Goal: Task Accomplishment & Management: Use online tool/utility

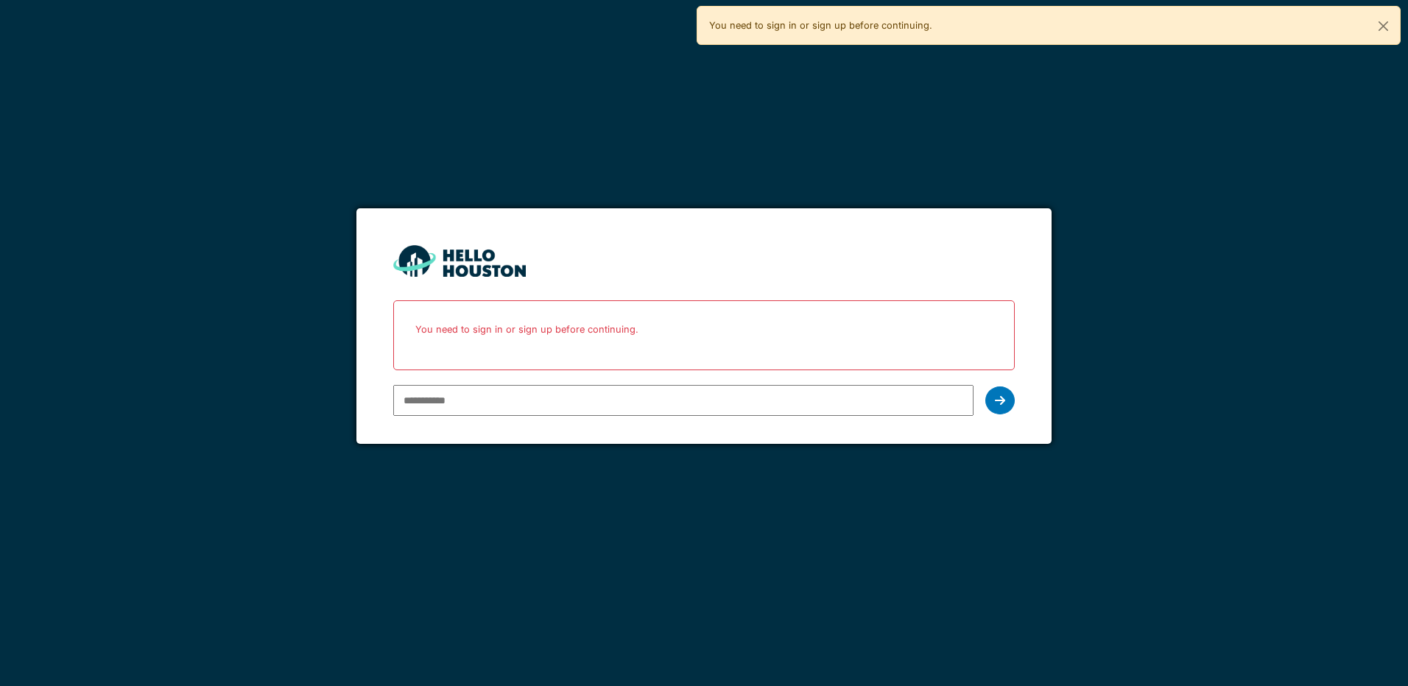
click at [472, 399] on input "email" at bounding box center [683, 400] width 580 height 31
type input "**********"
click at [999, 404] on icon at bounding box center [1000, 401] width 10 height 12
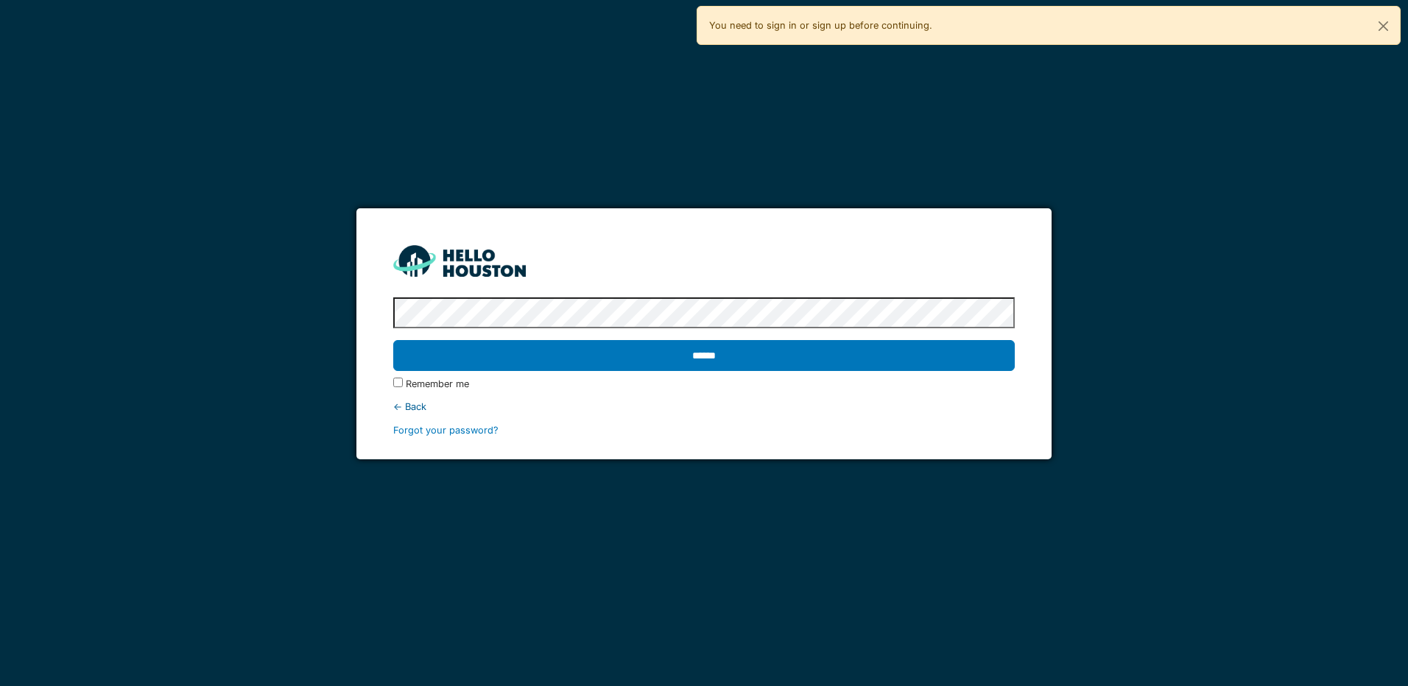
click at [393, 340] on input "******" at bounding box center [703, 355] width 621 height 31
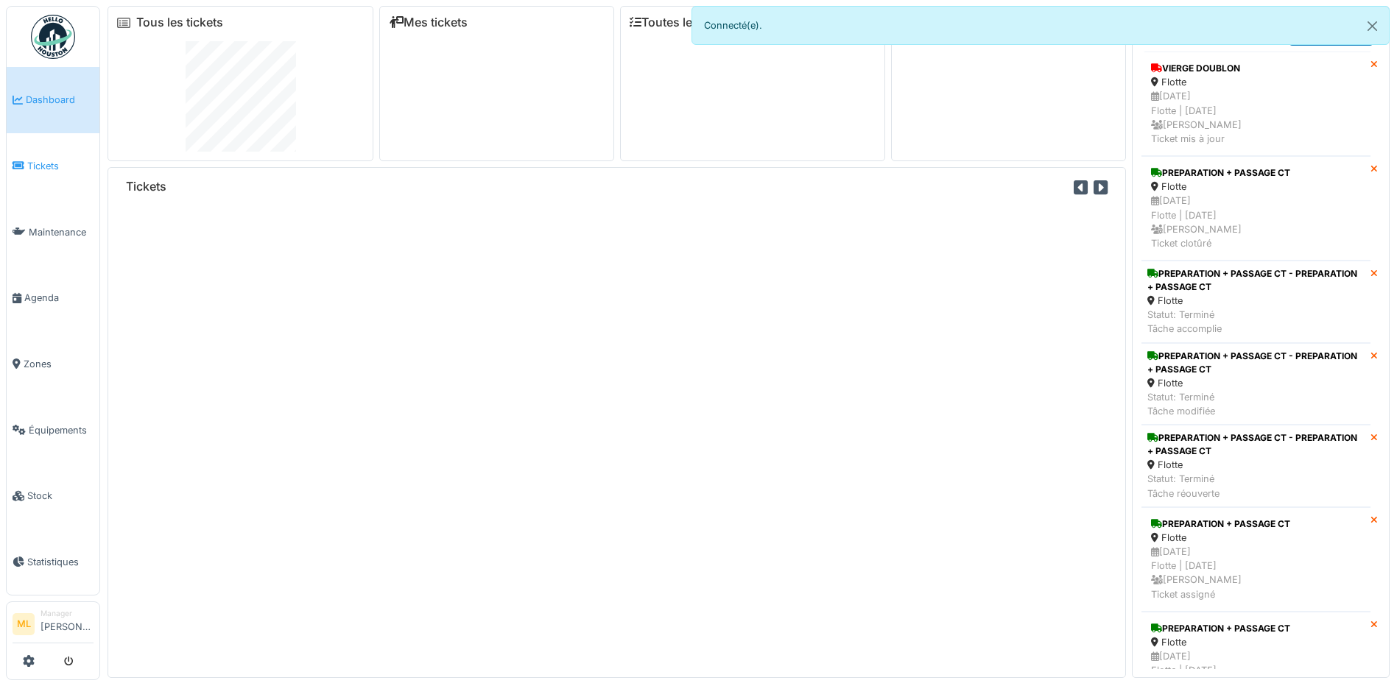
click at [50, 168] on span "Tickets" at bounding box center [60, 166] width 66 height 14
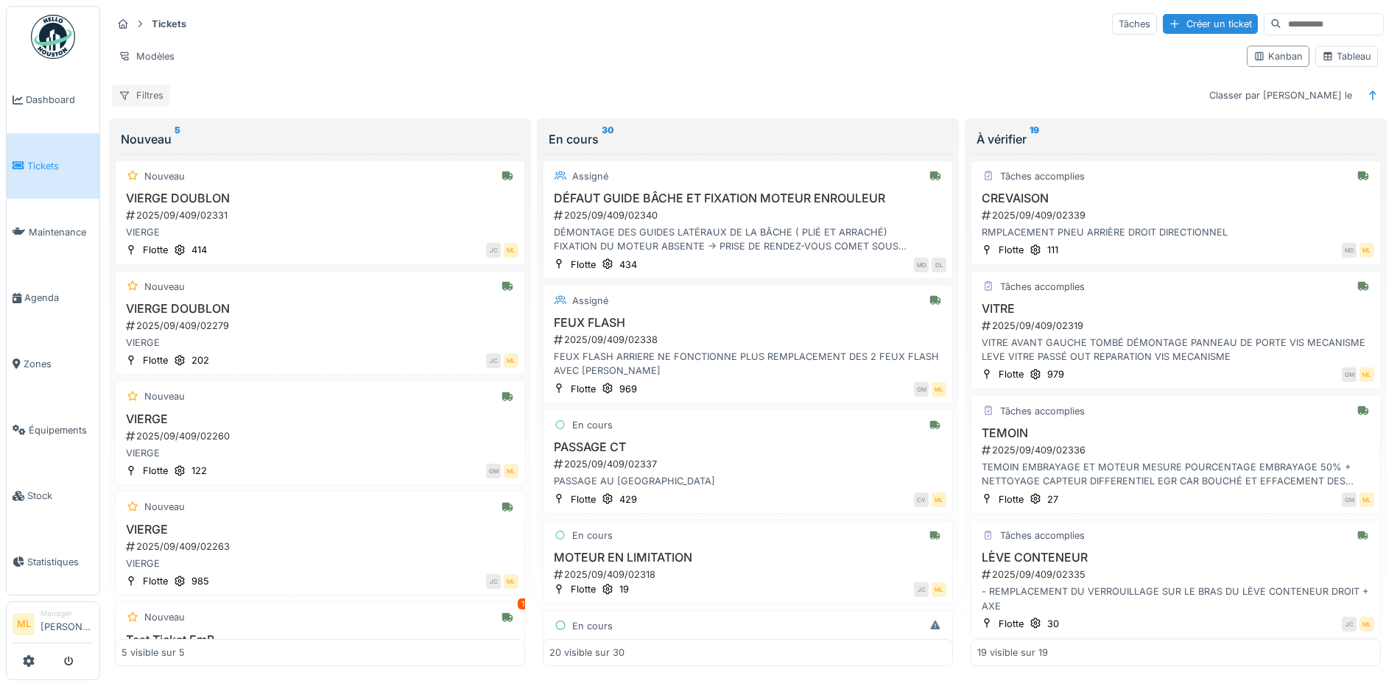
click at [155, 94] on div "Filtres" at bounding box center [141, 95] width 58 height 21
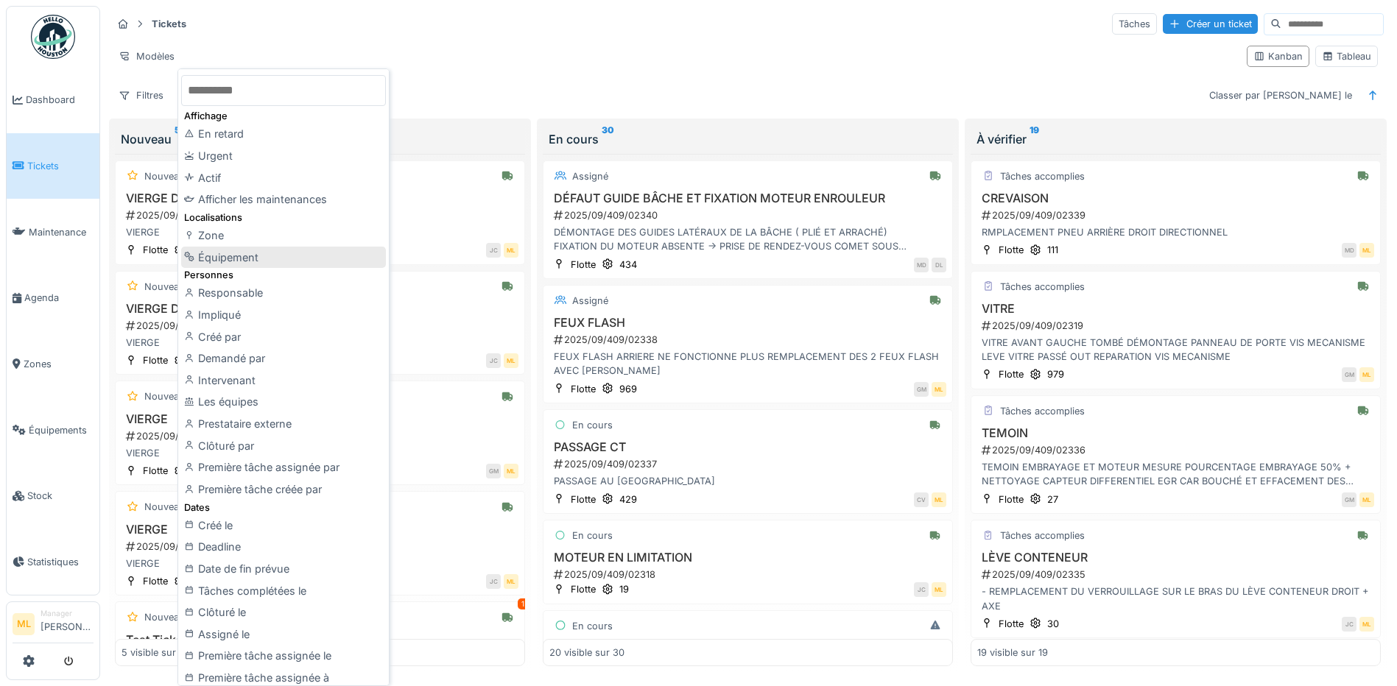
click at [239, 261] on div "Équipement" at bounding box center [283, 258] width 205 height 22
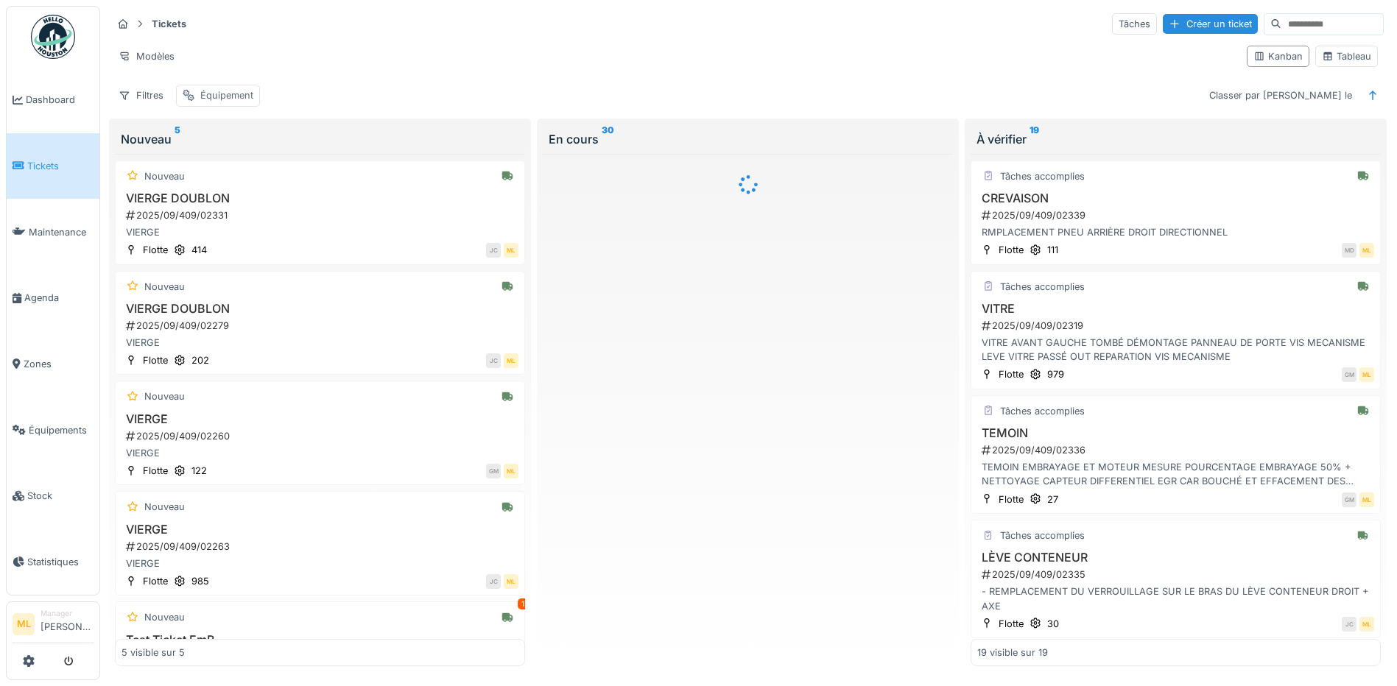
click at [226, 96] on div "Équipement" at bounding box center [226, 95] width 53 height 14
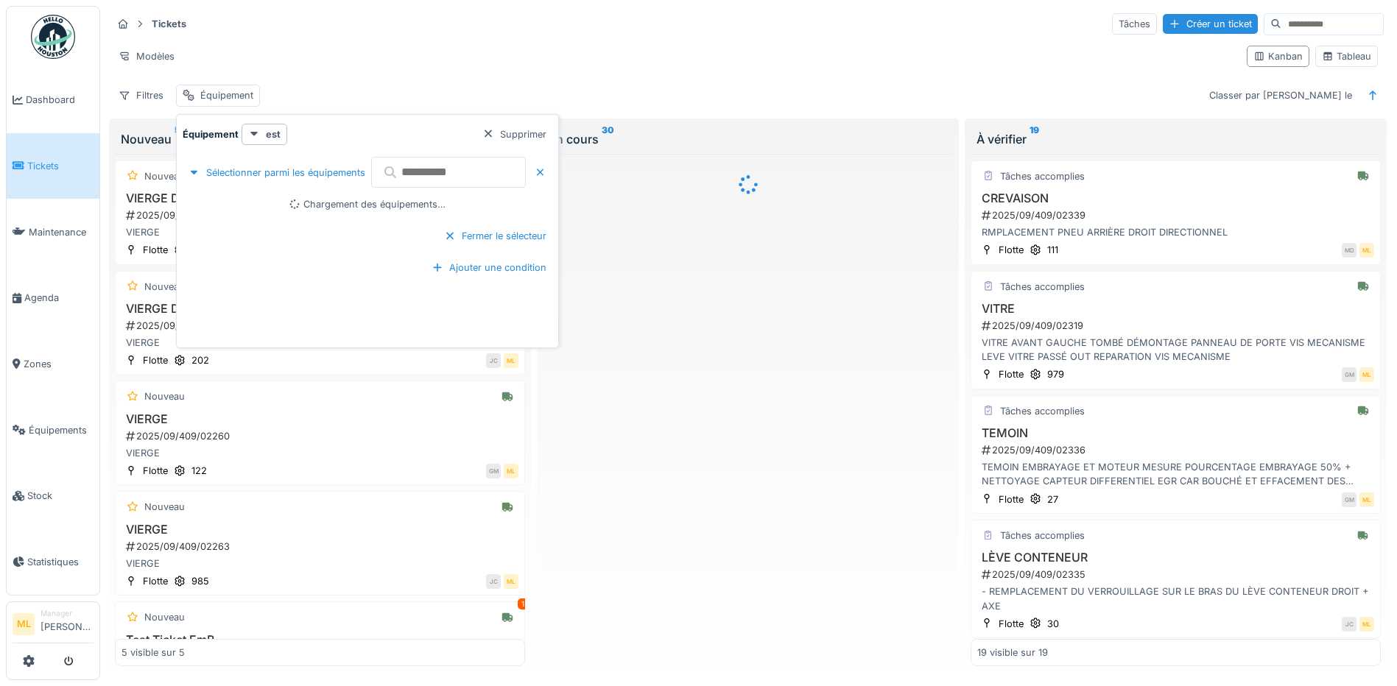
click at [490, 180] on input "text" at bounding box center [448, 172] width 155 height 31
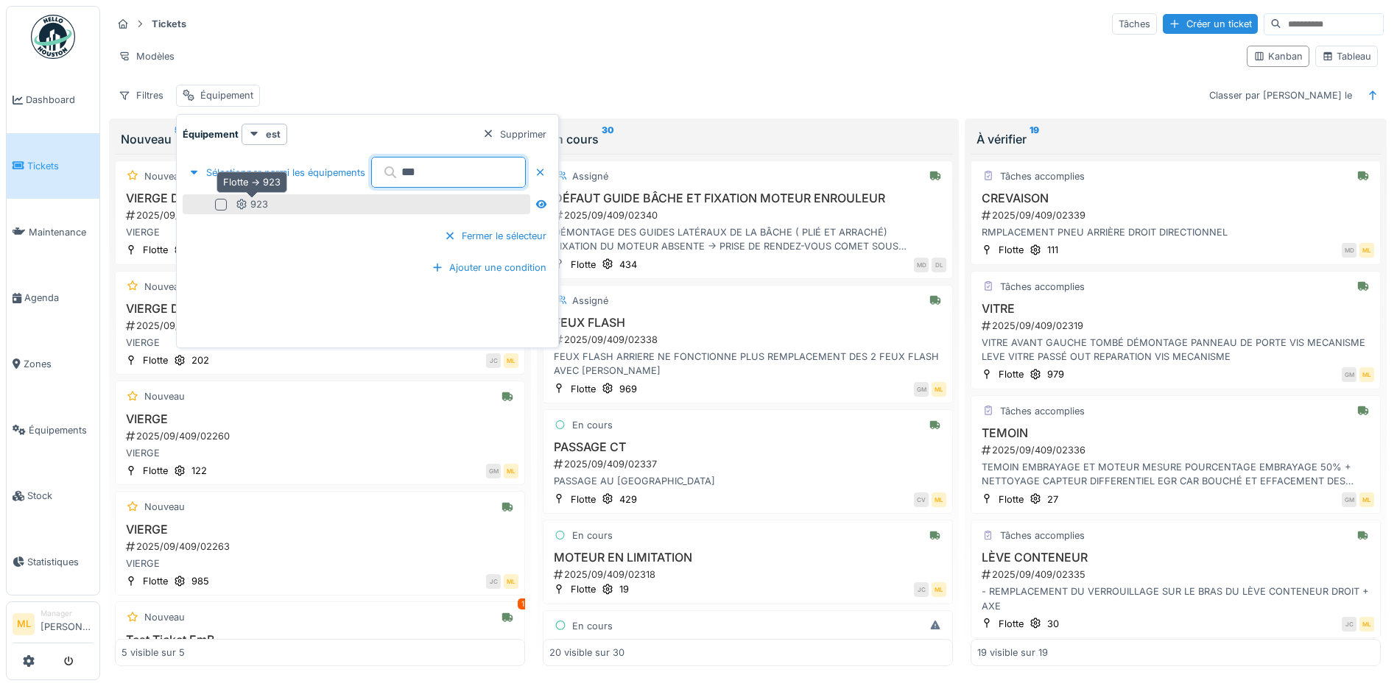
type input "***"
click at [264, 206] on div "923" at bounding box center [252, 204] width 32 height 14
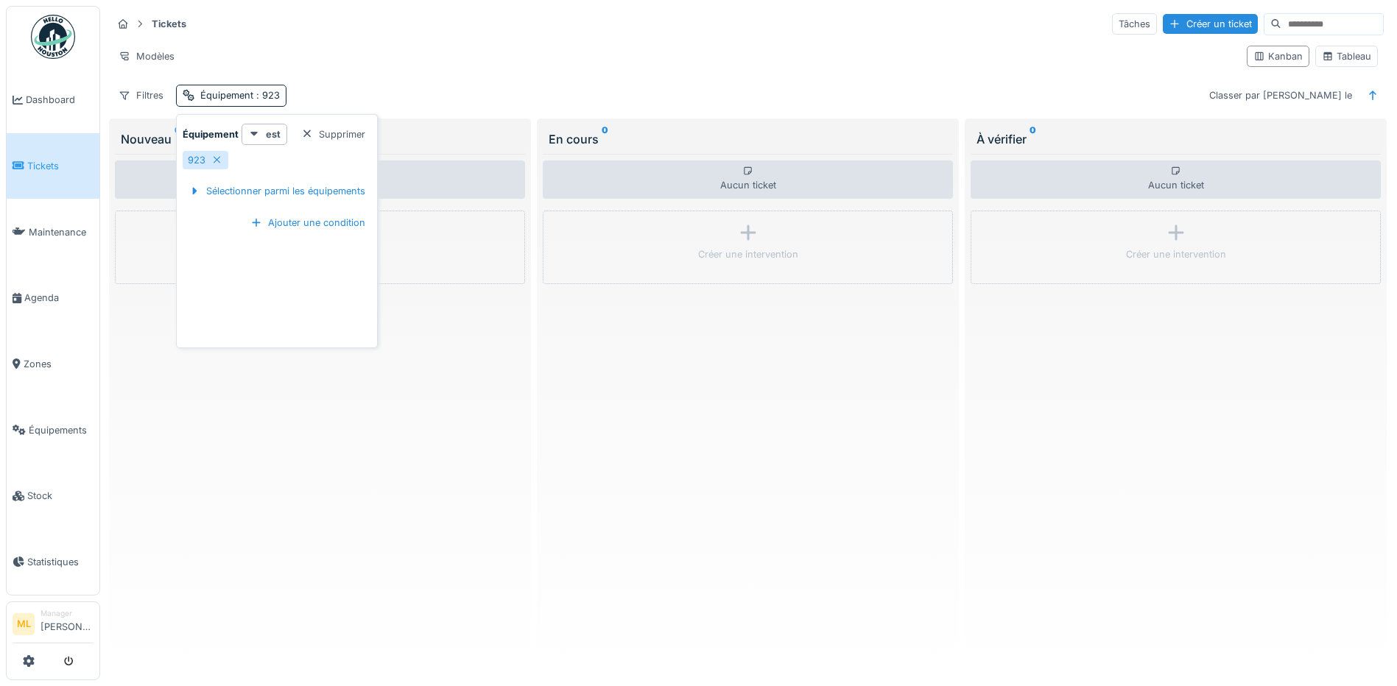
click at [777, 46] on div "Modèles" at bounding box center [673, 56] width 1123 height 21
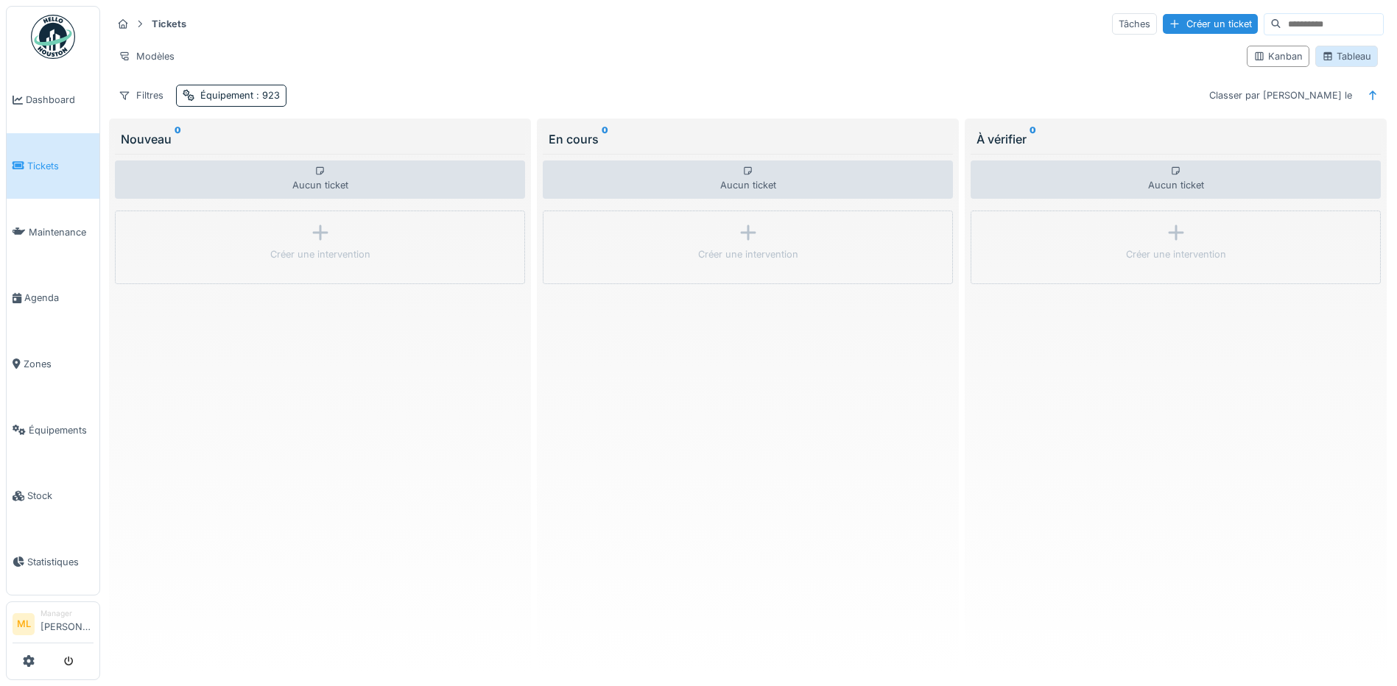
click at [1348, 58] on div "Tableau" at bounding box center [1346, 56] width 49 height 14
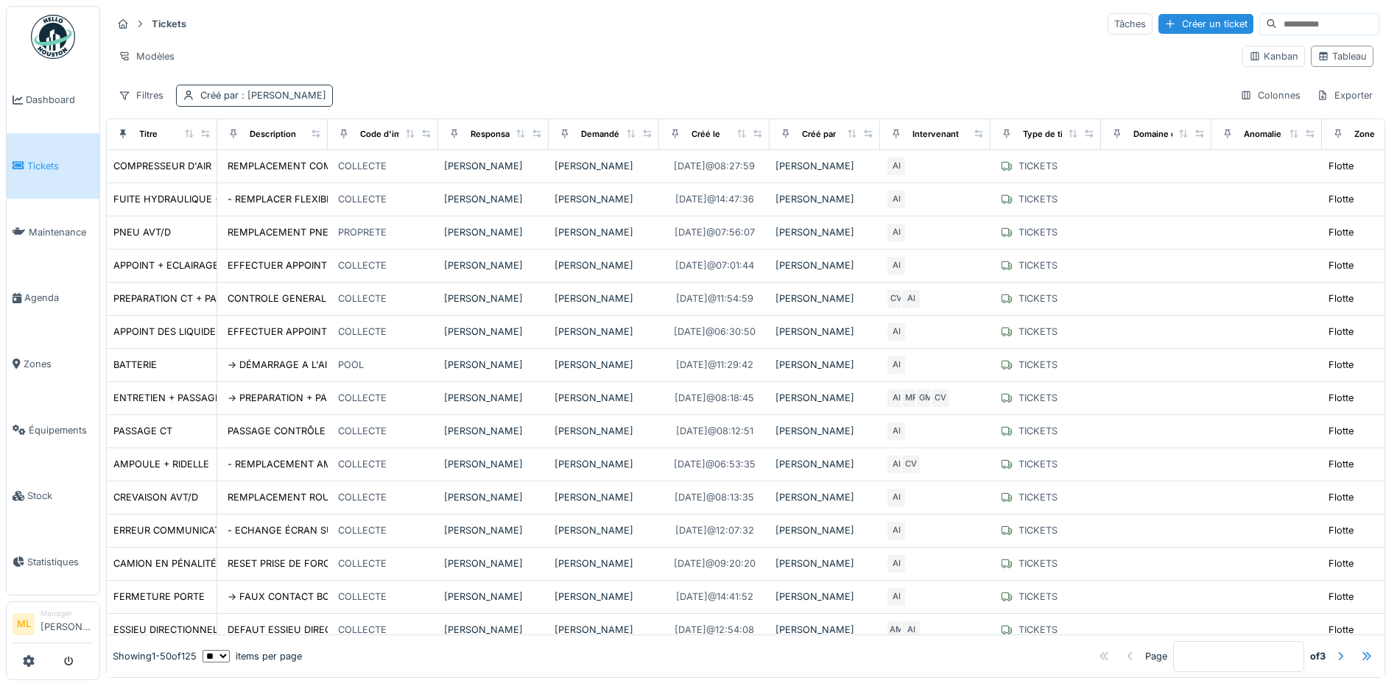
click at [247, 91] on span ": [PERSON_NAME]" at bounding box center [283, 95] width 88 height 11
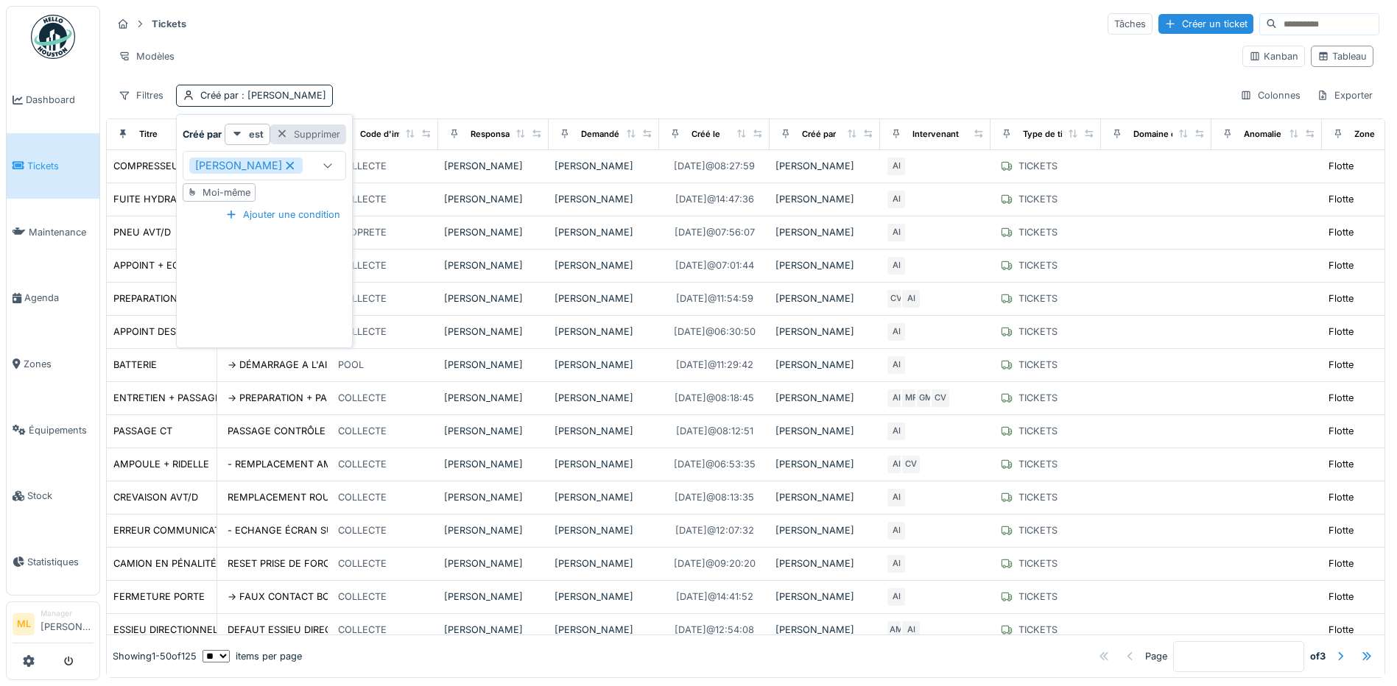
click at [317, 131] on div "Supprimer" at bounding box center [308, 134] width 76 height 20
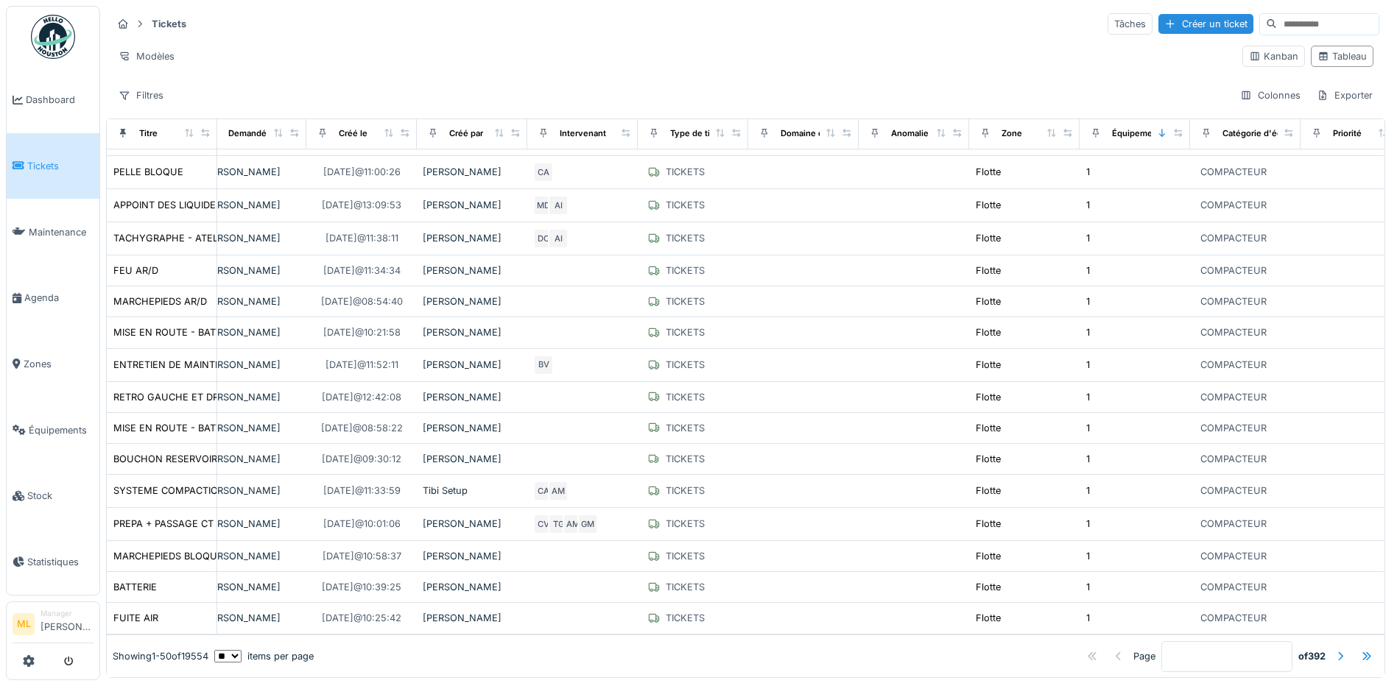
scroll to position [1108, 0]
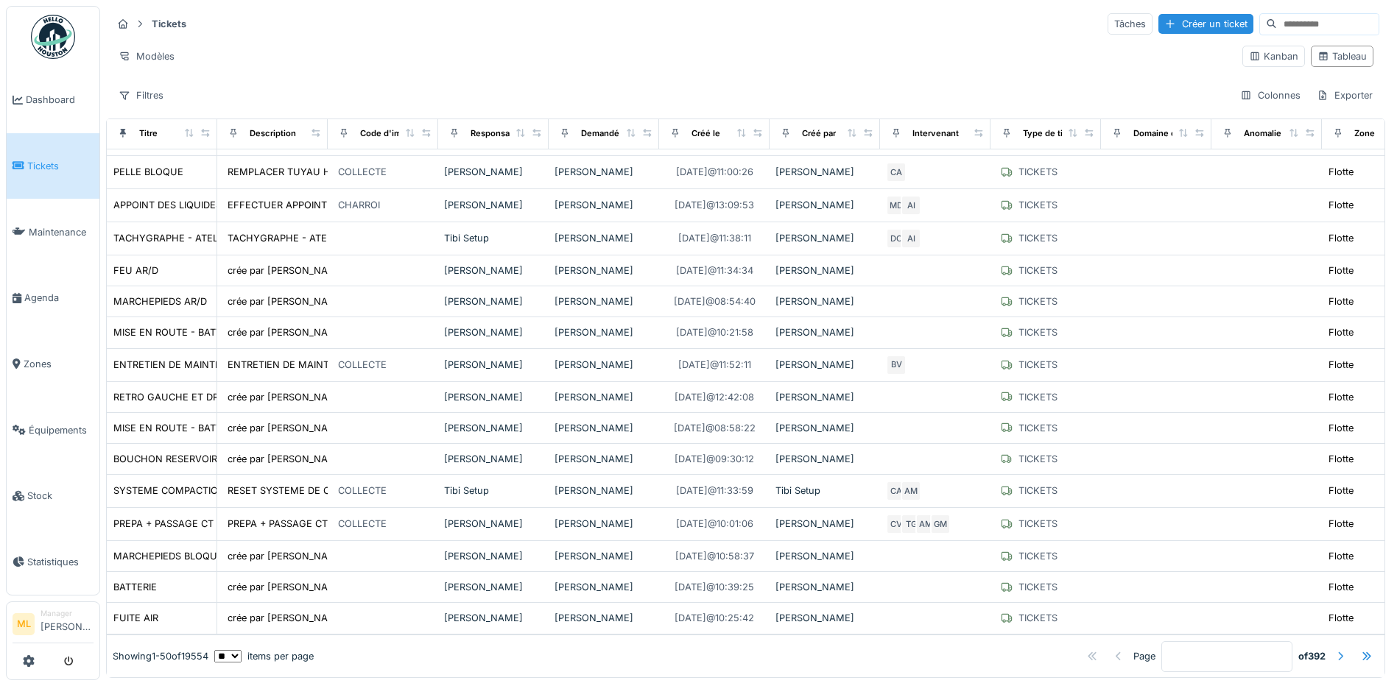
click at [1335, 650] on div at bounding box center [1341, 657] width 12 height 14
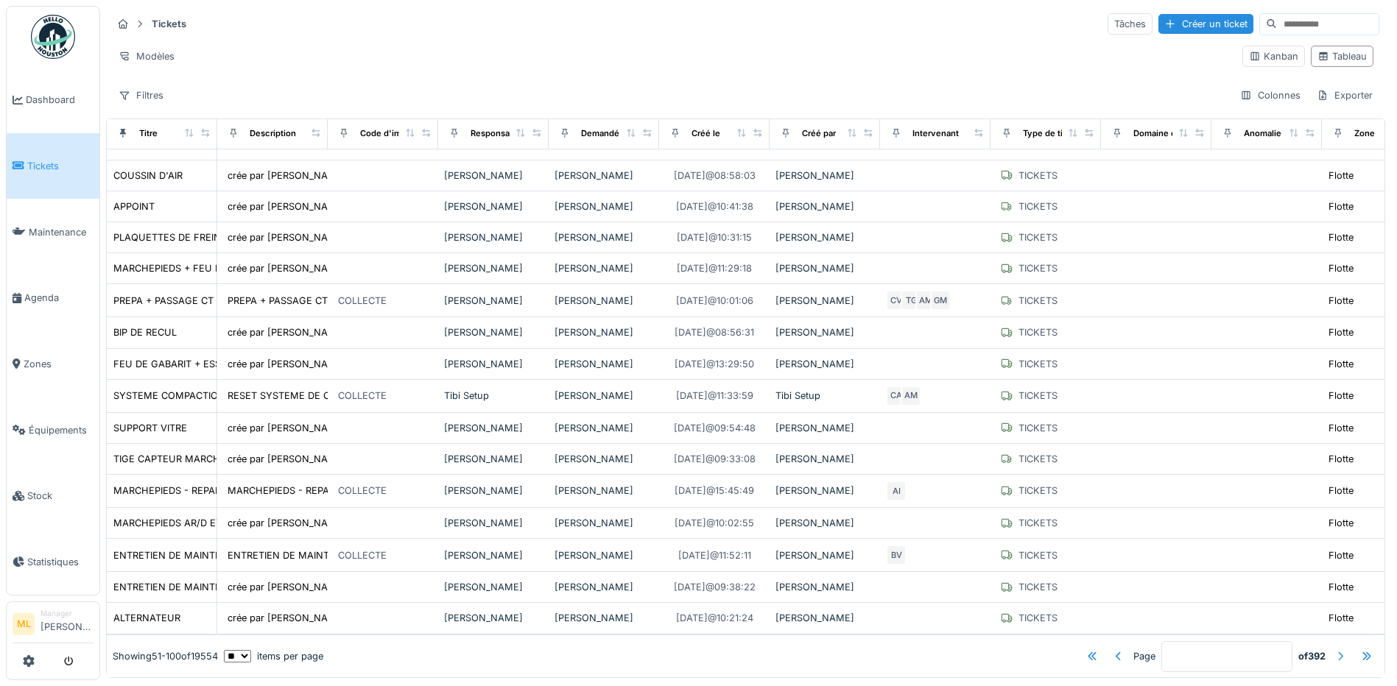
click at [1335, 650] on div at bounding box center [1341, 657] width 12 height 14
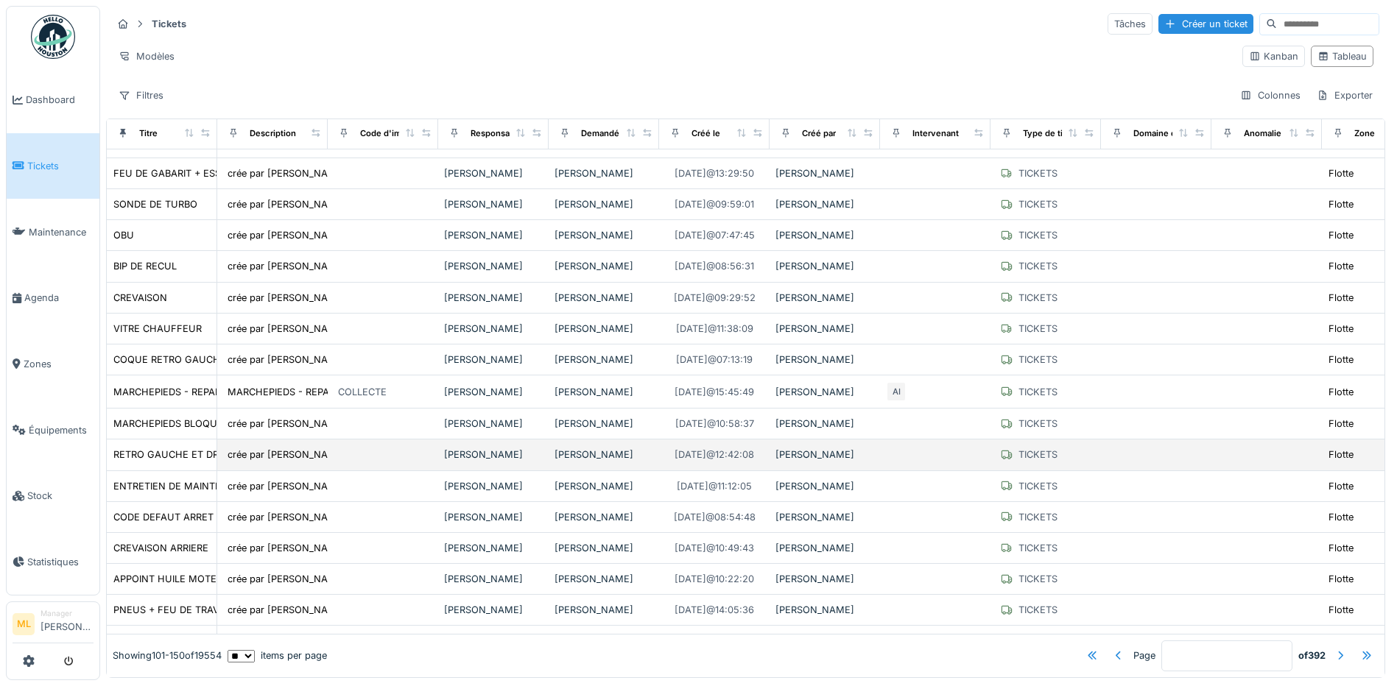
scroll to position [1103, 0]
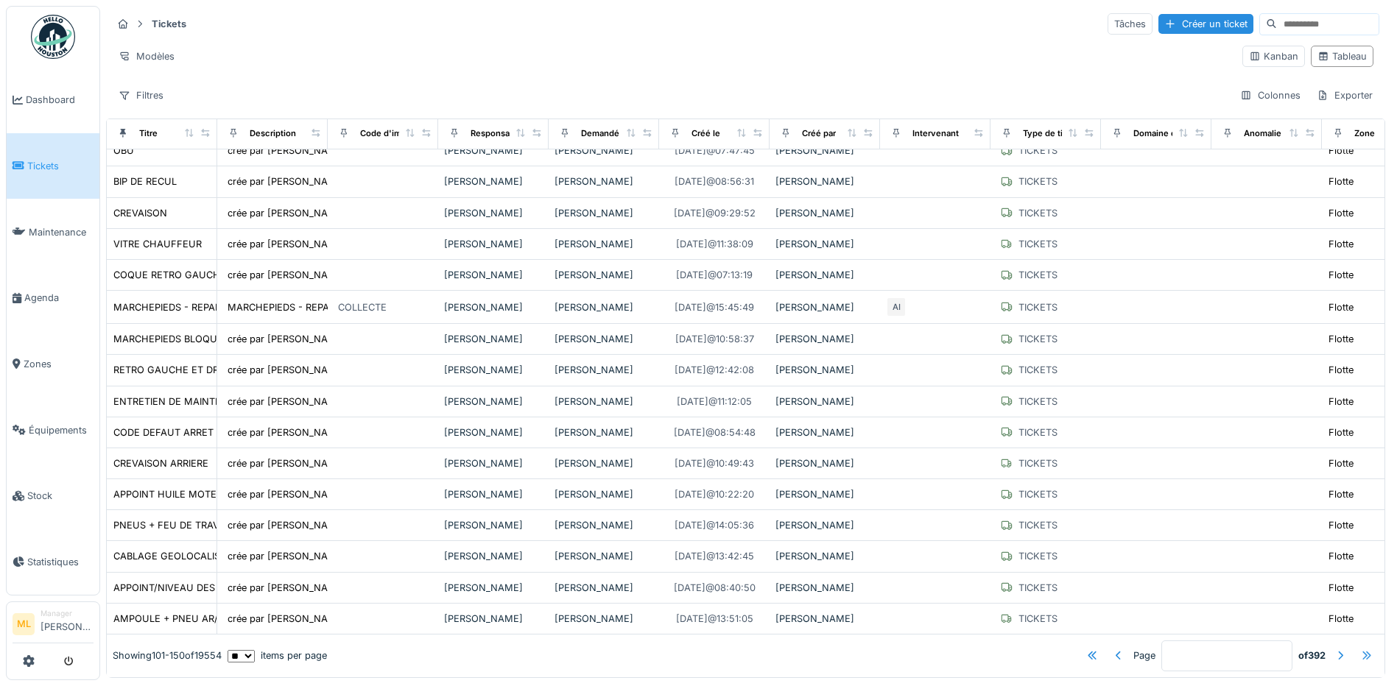
click at [1361, 650] on div at bounding box center [1367, 657] width 12 height 14
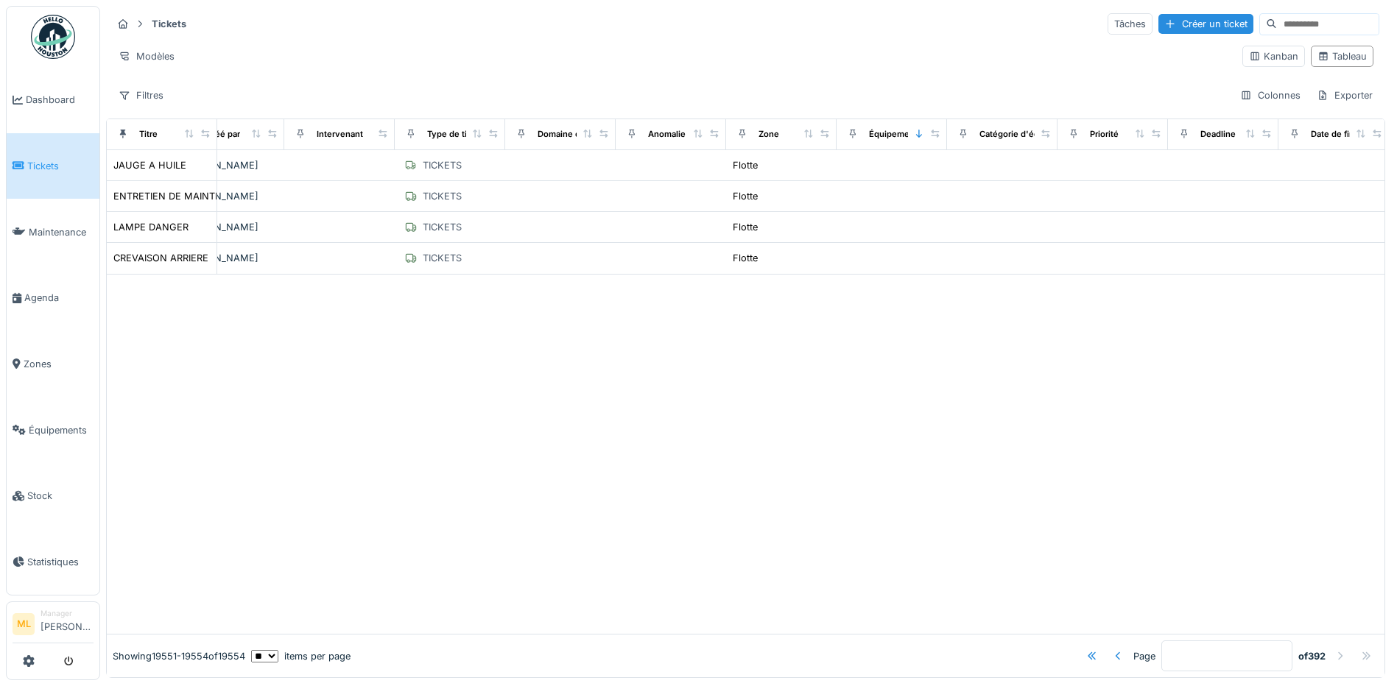
scroll to position [0, 0]
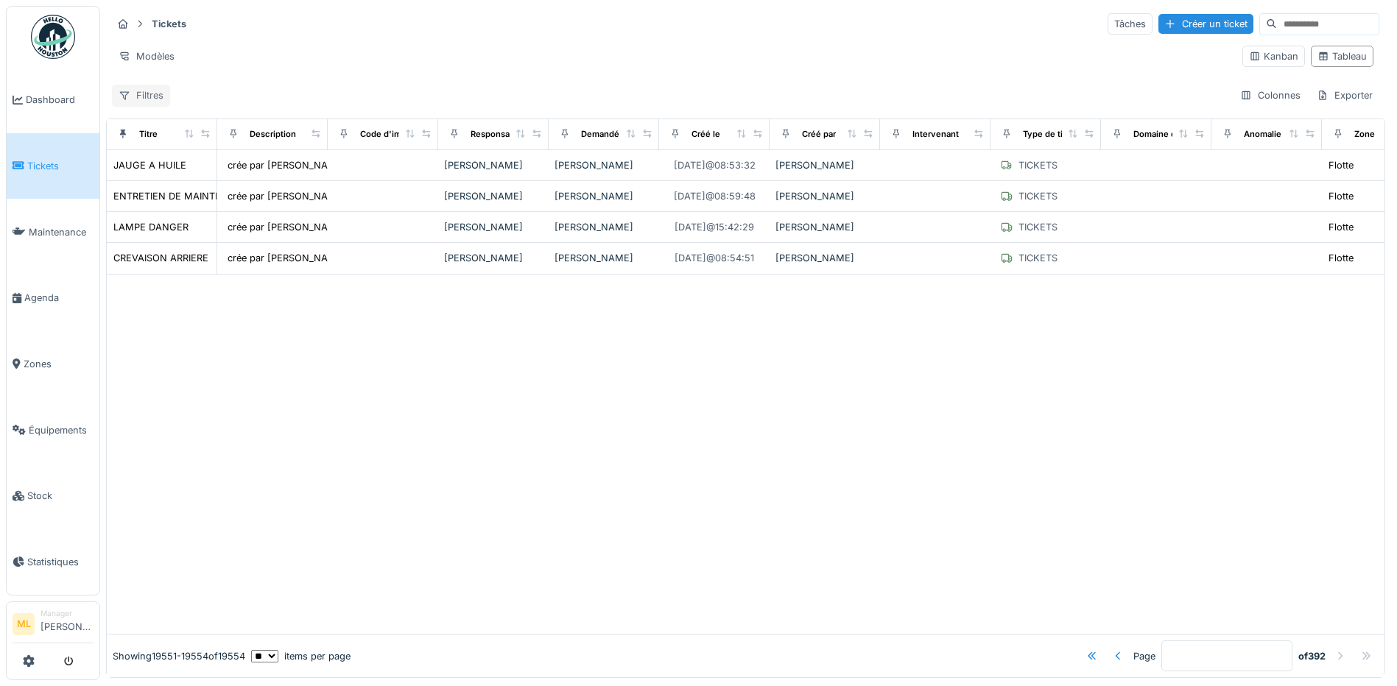
click at [156, 99] on div "Filtres" at bounding box center [141, 95] width 58 height 21
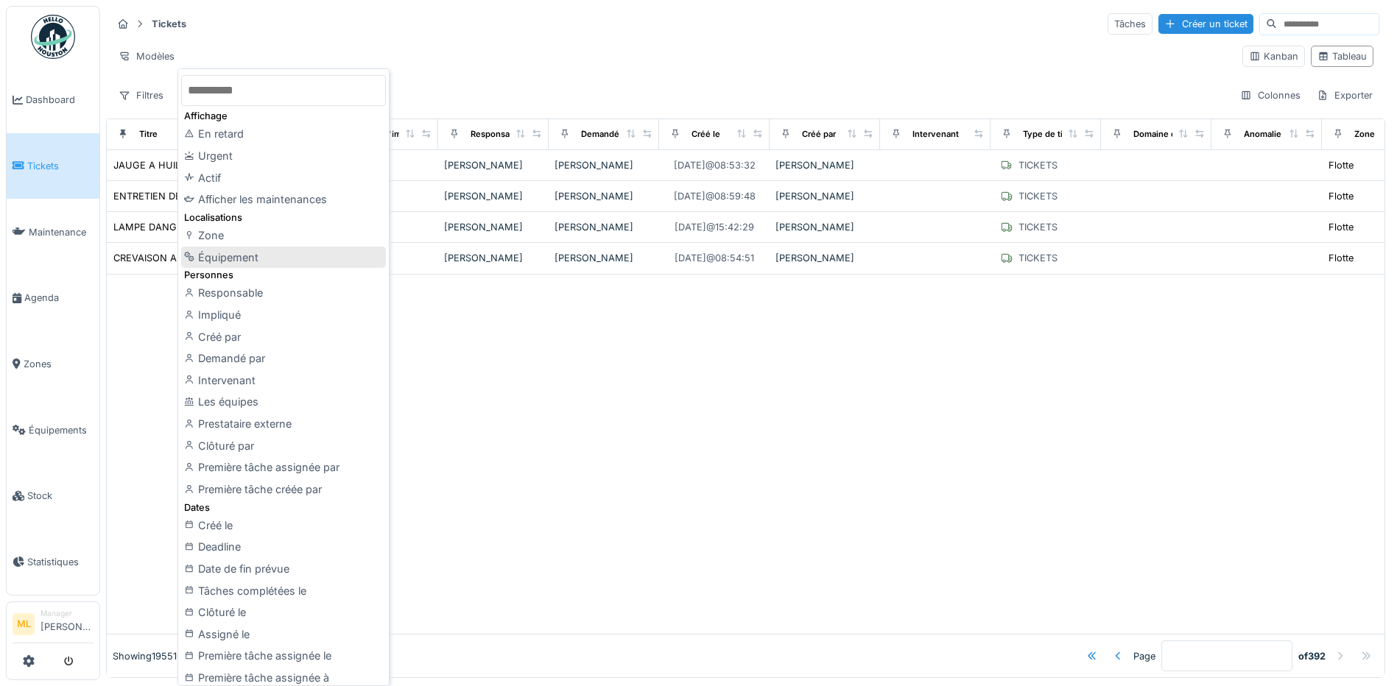
click at [254, 256] on div "Équipement" at bounding box center [283, 258] width 205 height 22
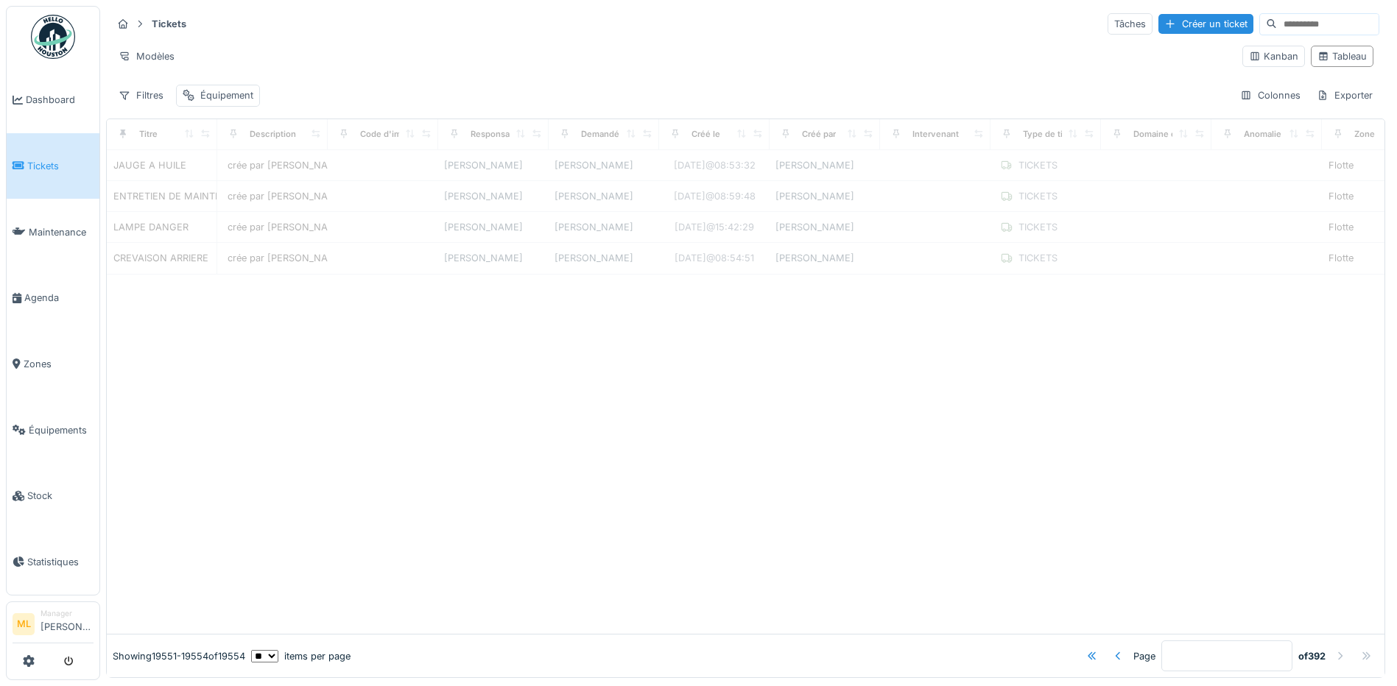
type input "*"
